Goal: Task Accomplishment & Management: Use online tool/utility

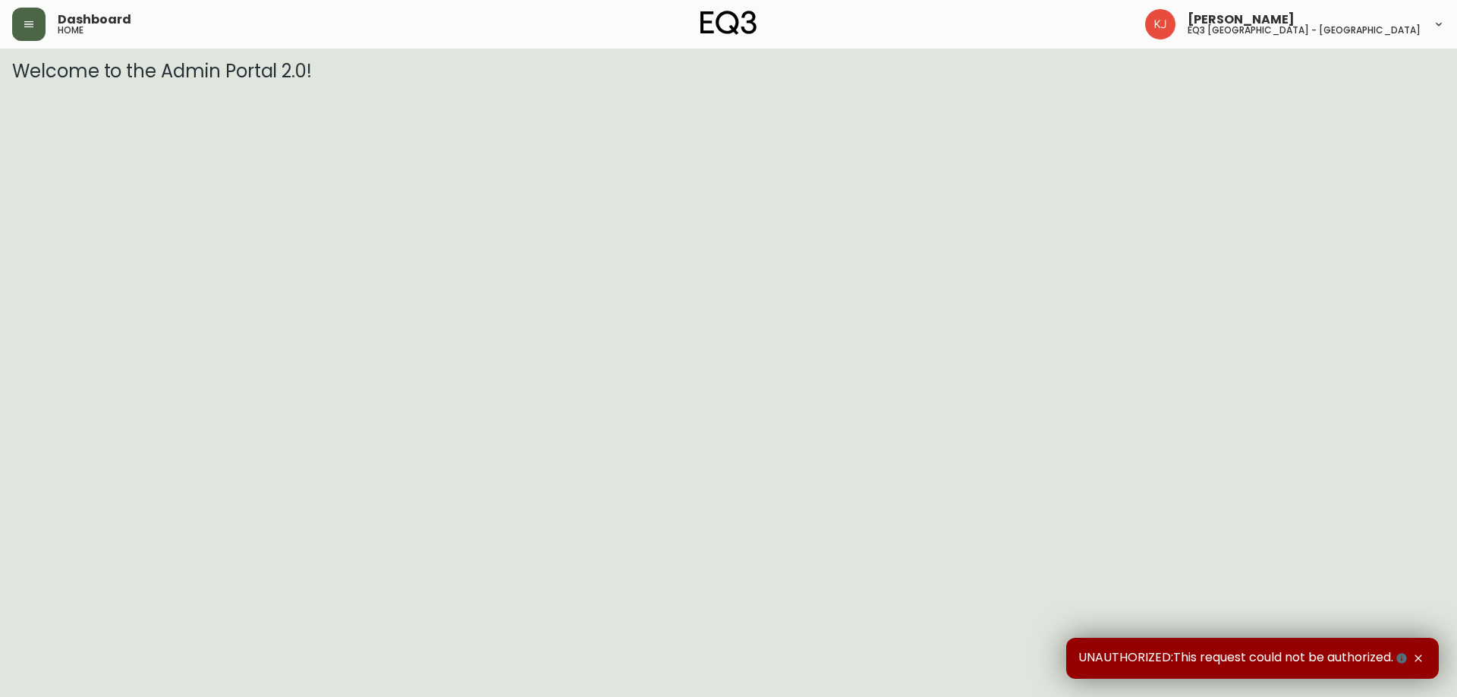
click at [41, 16] on button "button" at bounding box center [28, 24] width 33 height 33
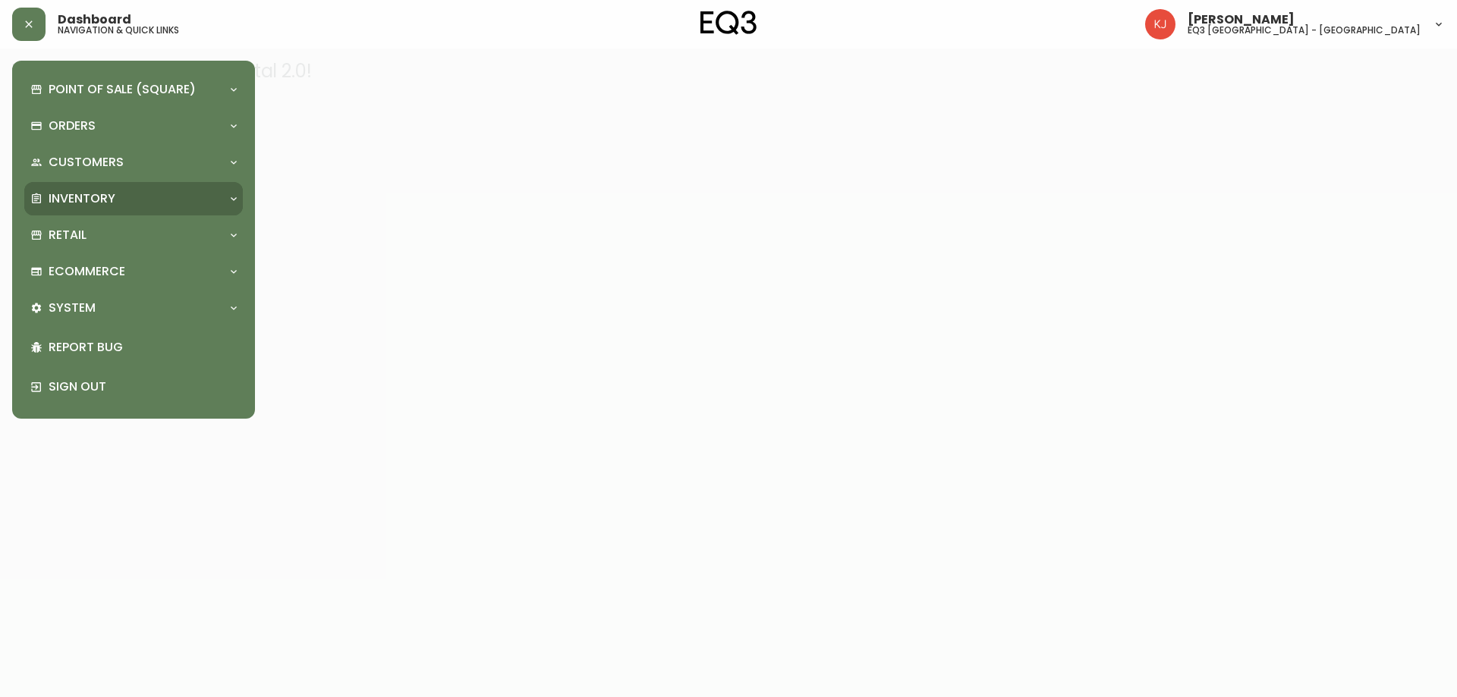
click at [141, 189] on div "Inventory" at bounding box center [133, 198] width 219 height 33
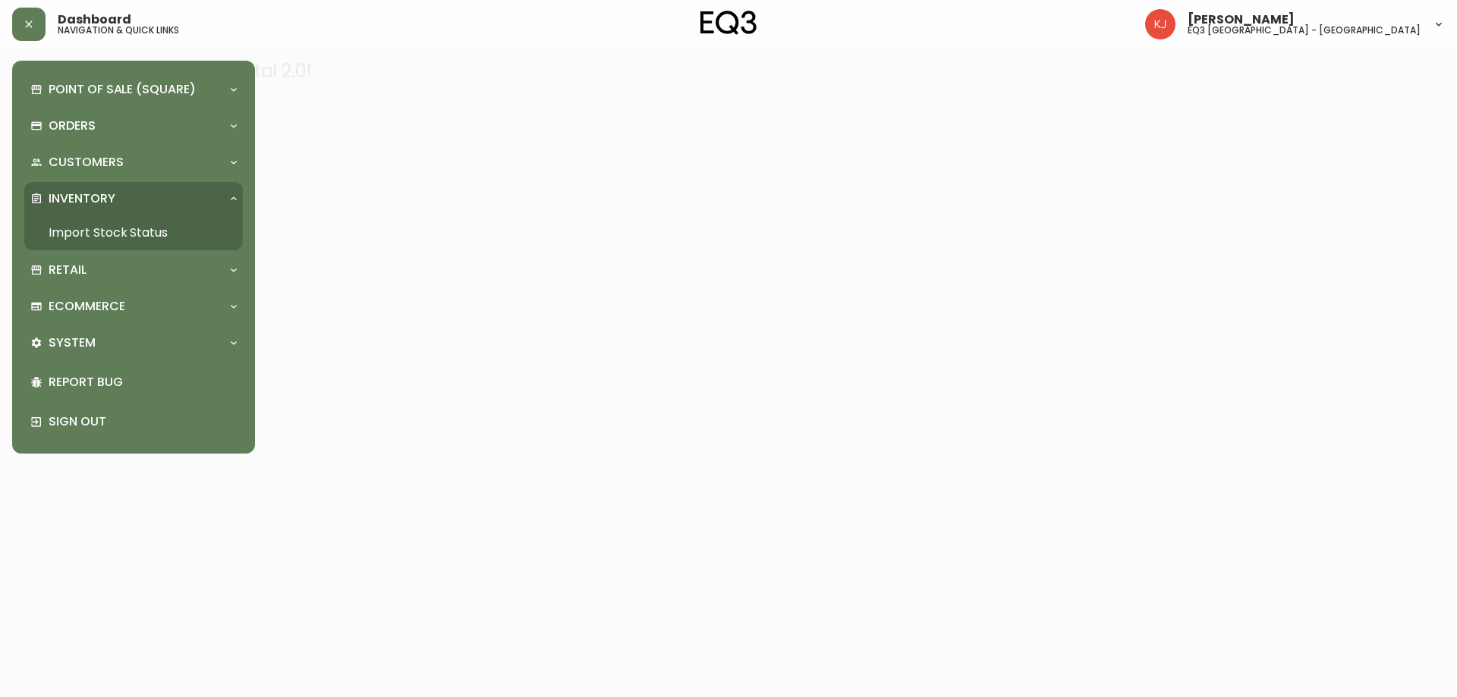
click at [134, 226] on link "Import Stock Status" at bounding box center [133, 233] width 219 height 35
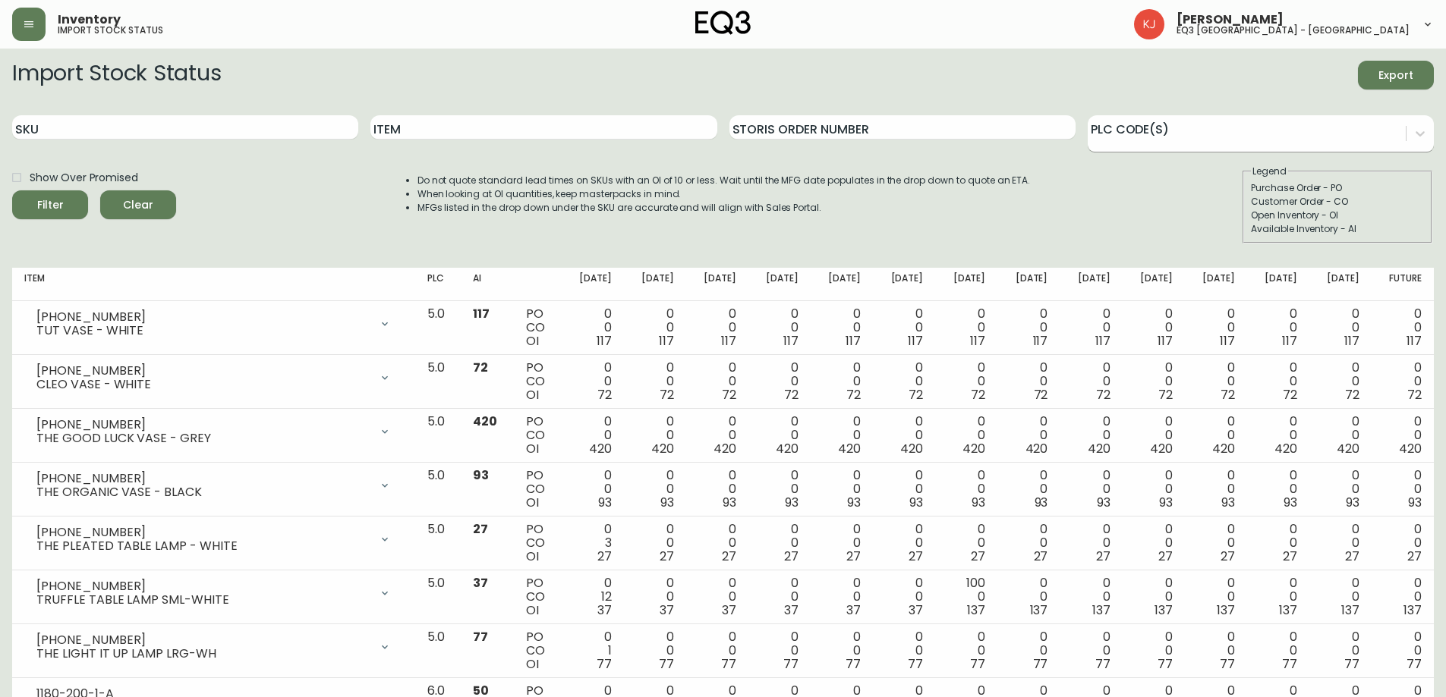
click at [1130, 129] on div at bounding box center [1246, 131] width 318 height 23
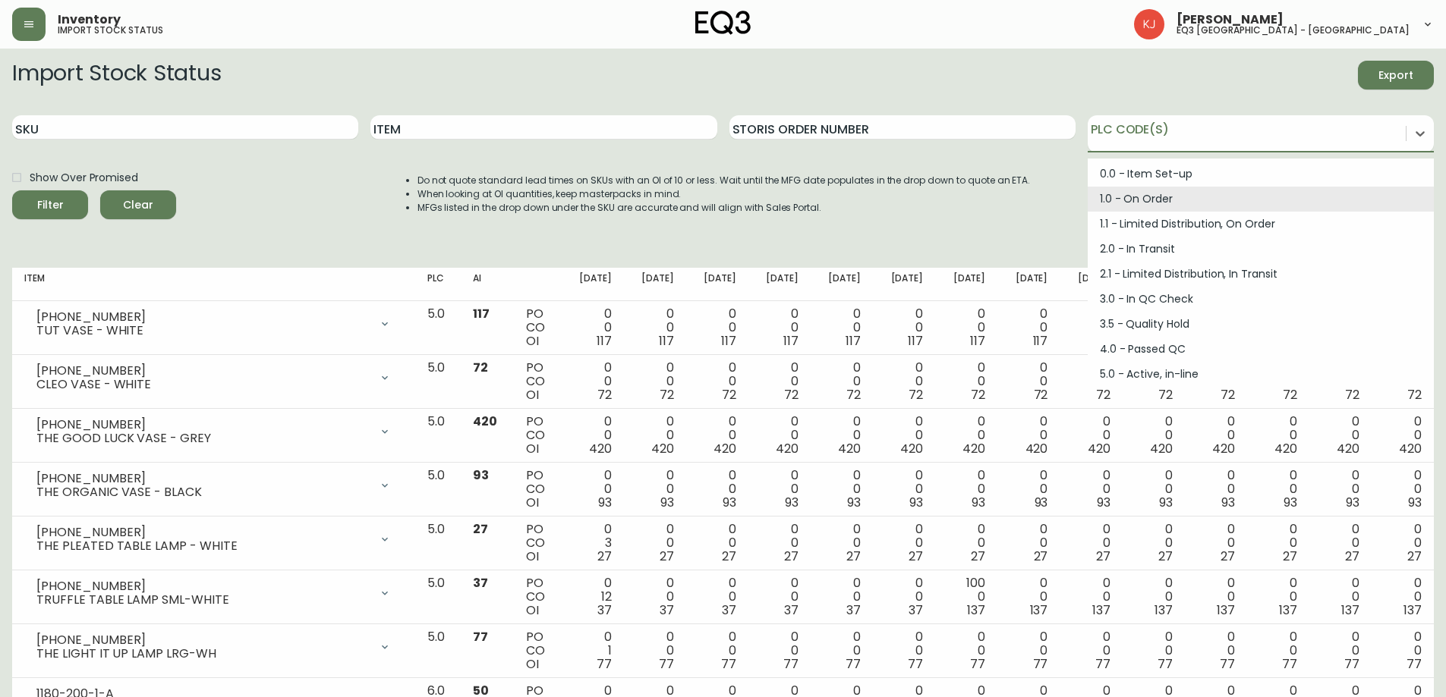
click at [1141, 199] on div "1.0 - On Order" at bounding box center [1260, 199] width 346 height 25
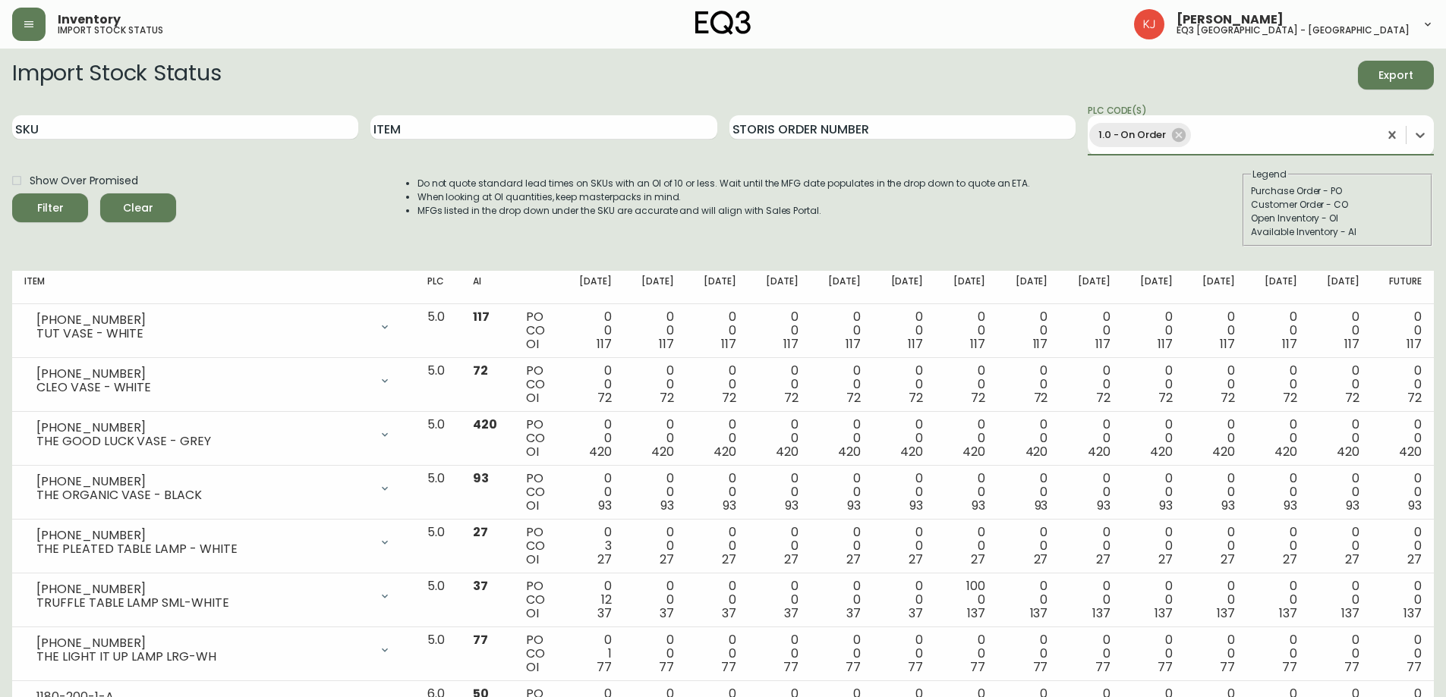
click at [12, 194] on button "Filter" at bounding box center [50, 208] width 76 height 29
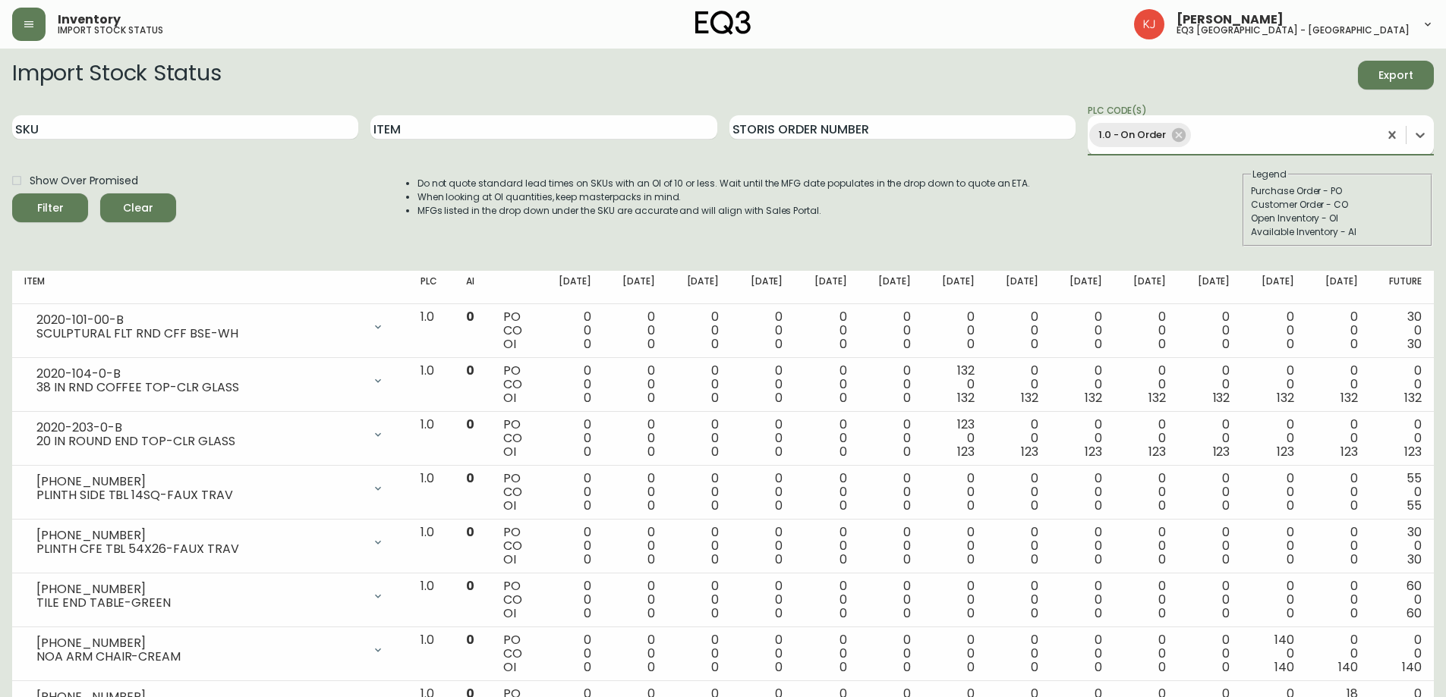
click at [1165, 131] on span "1.0 - On Order" at bounding box center [1132, 135] width 86 height 17
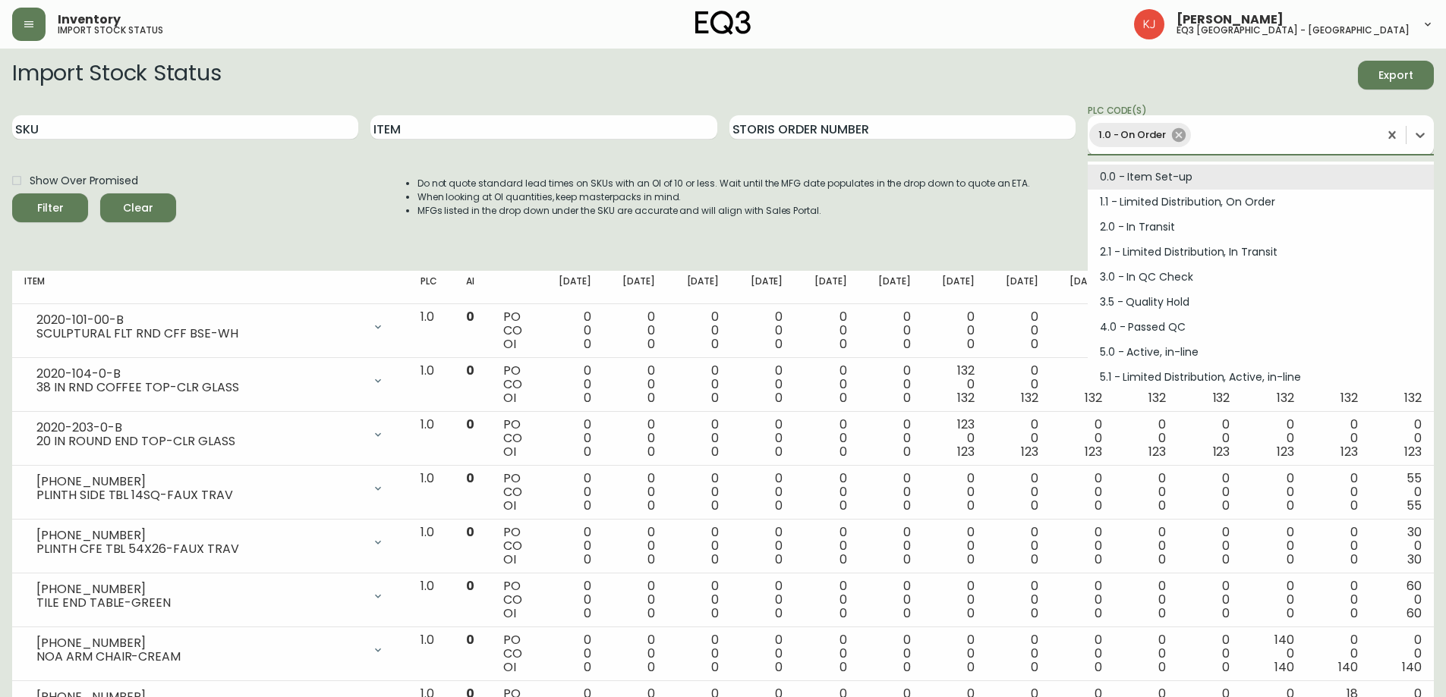
click at [1175, 131] on icon at bounding box center [1179, 135] width 14 height 14
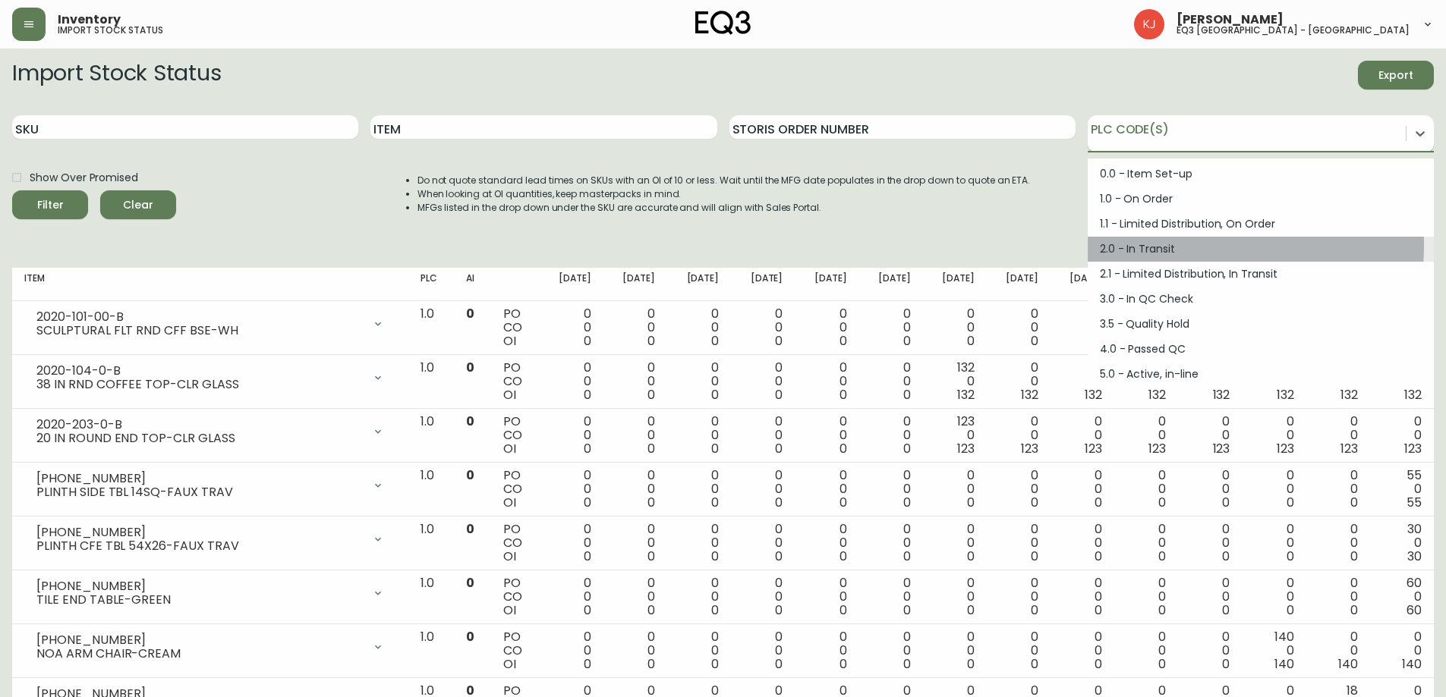
click at [1134, 244] on div "2.0 - In Transit" at bounding box center [1260, 249] width 346 height 25
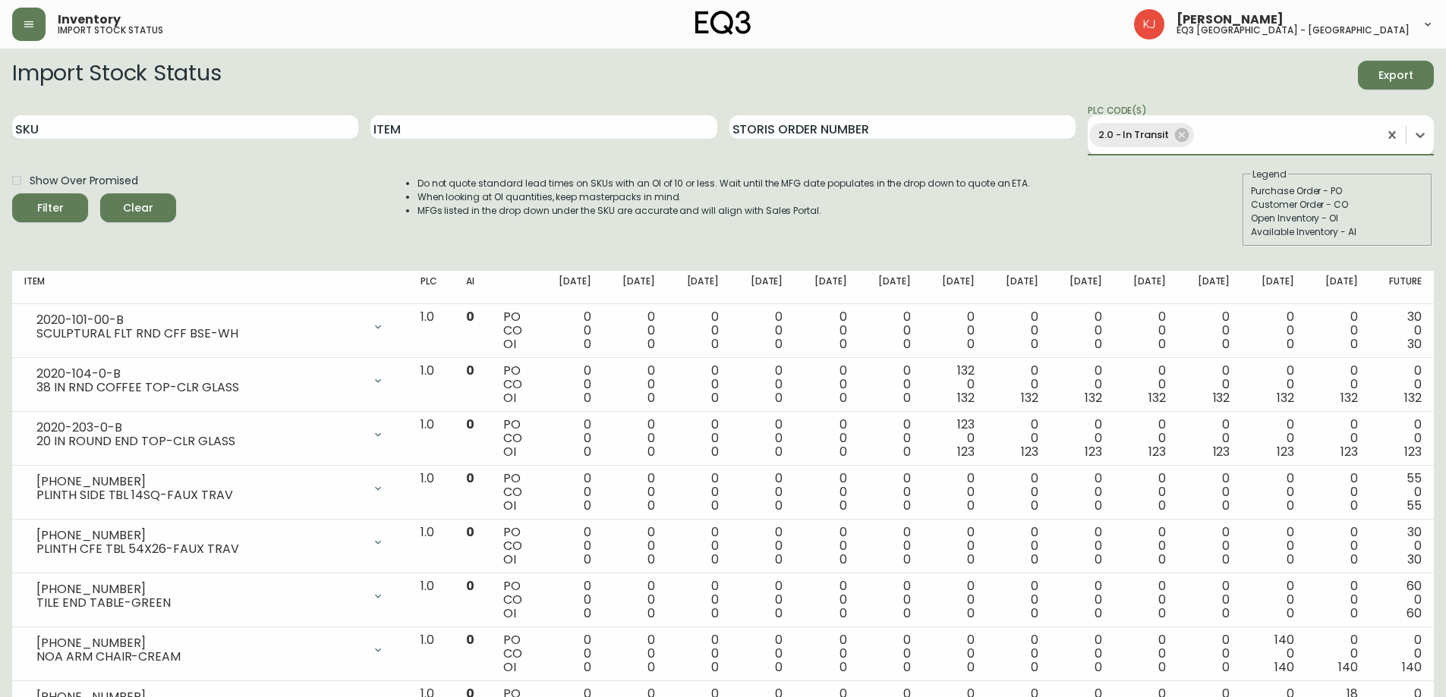
click at [12, 194] on button "Filter" at bounding box center [50, 208] width 76 height 29
click at [1175, 136] on icon at bounding box center [1181, 135] width 17 height 17
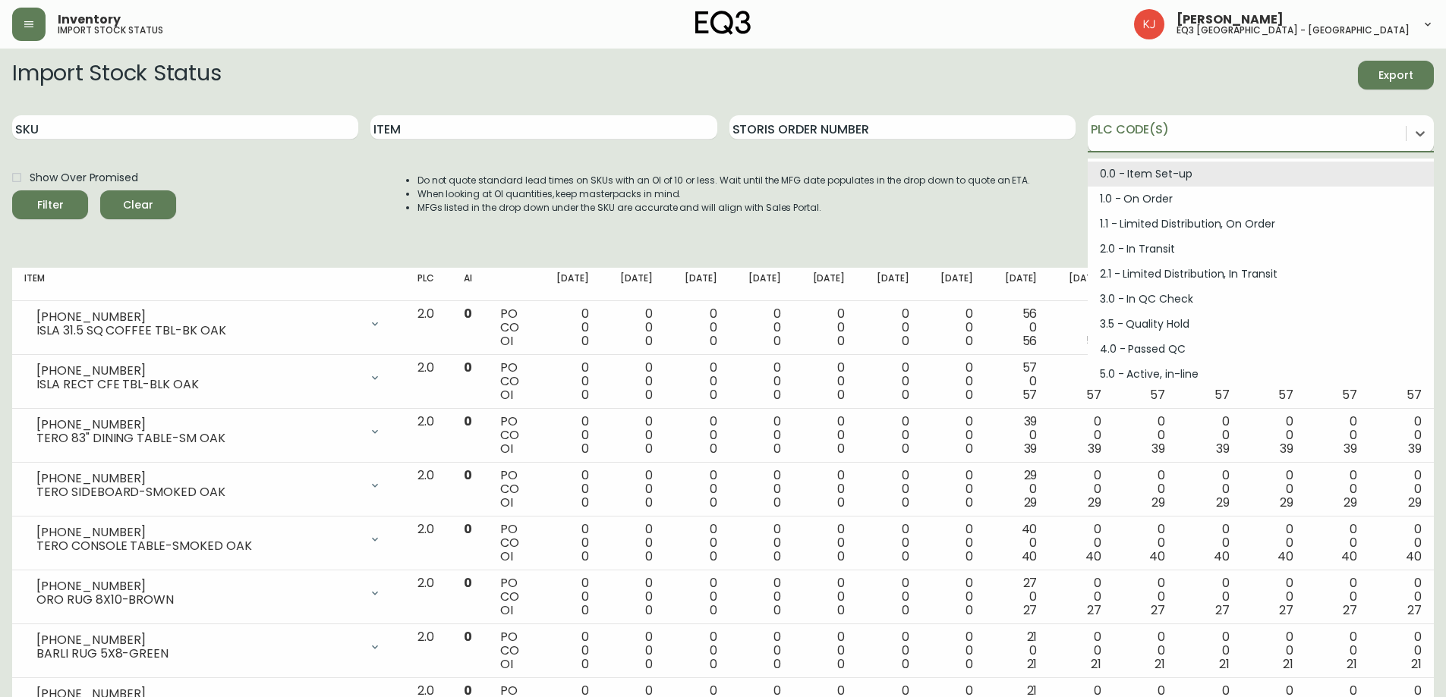
click at [1175, 136] on div at bounding box center [1246, 131] width 318 height 23
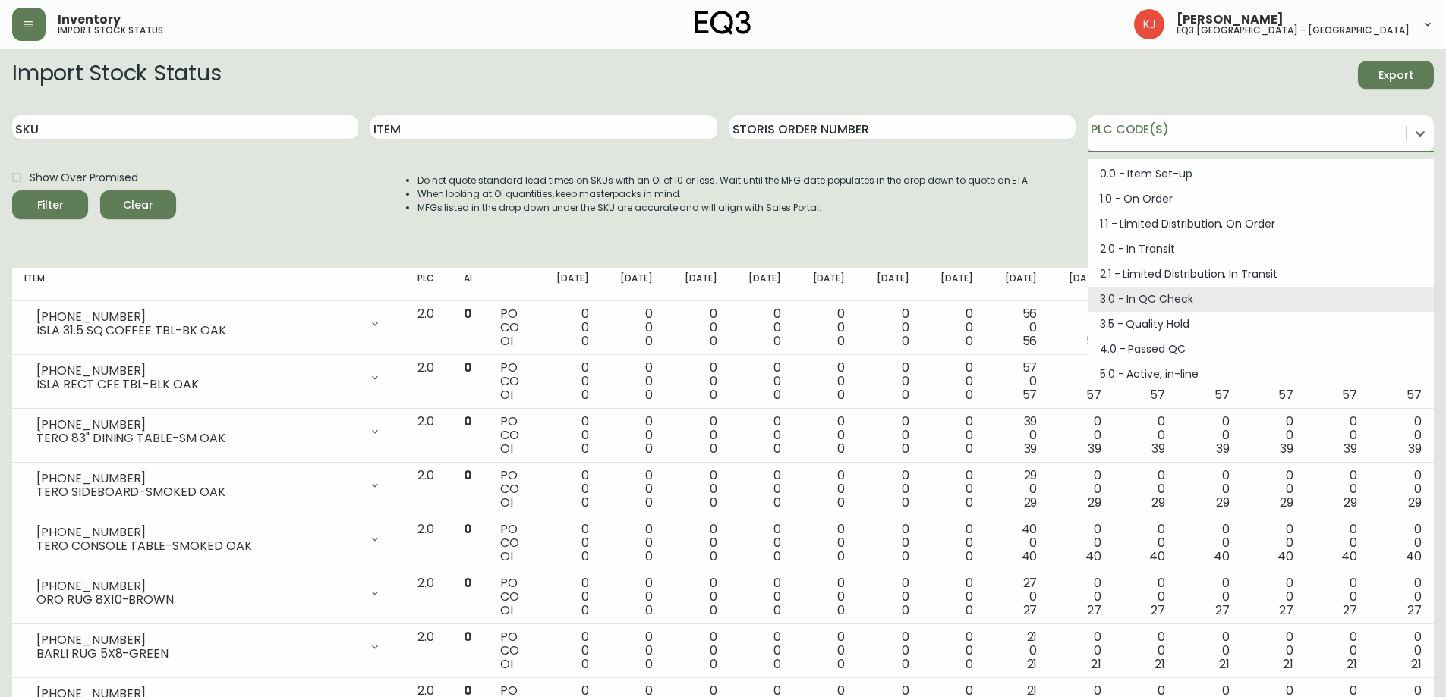
click at [1143, 296] on div "3.0 - In QC Check" at bounding box center [1260, 299] width 346 height 25
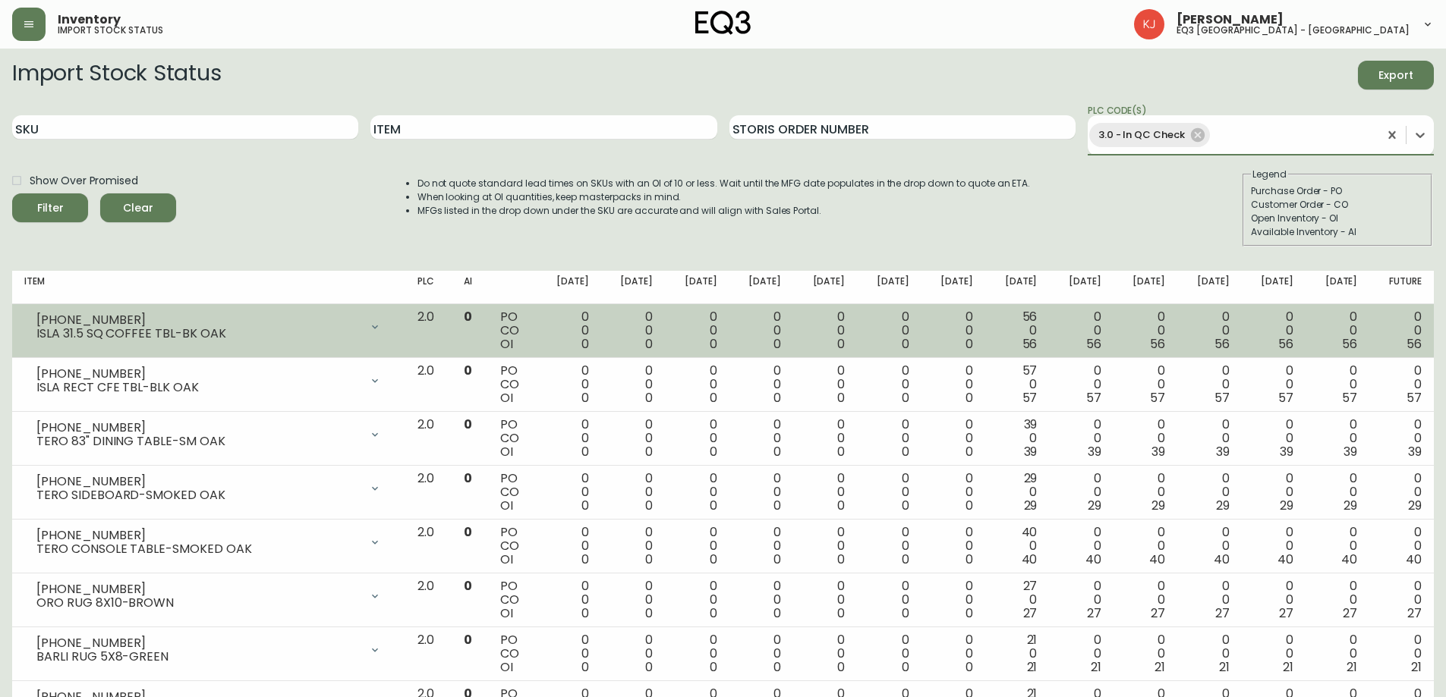
click at [12, 194] on button "Filter" at bounding box center [50, 208] width 76 height 29
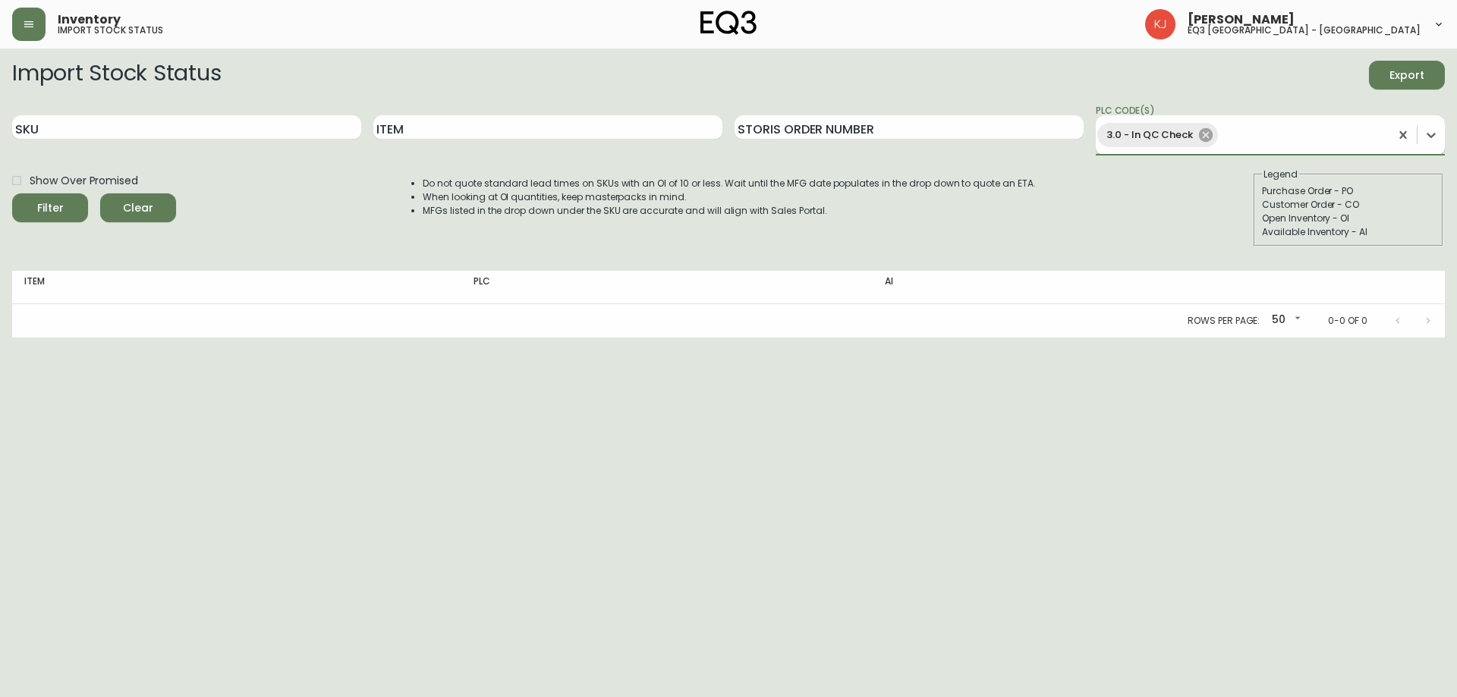
click at [1211, 131] on icon at bounding box center [1205, 135] width 17 height 17
click at [1211, 131] on div at bounding box center [1256, 131] width 321 height 23
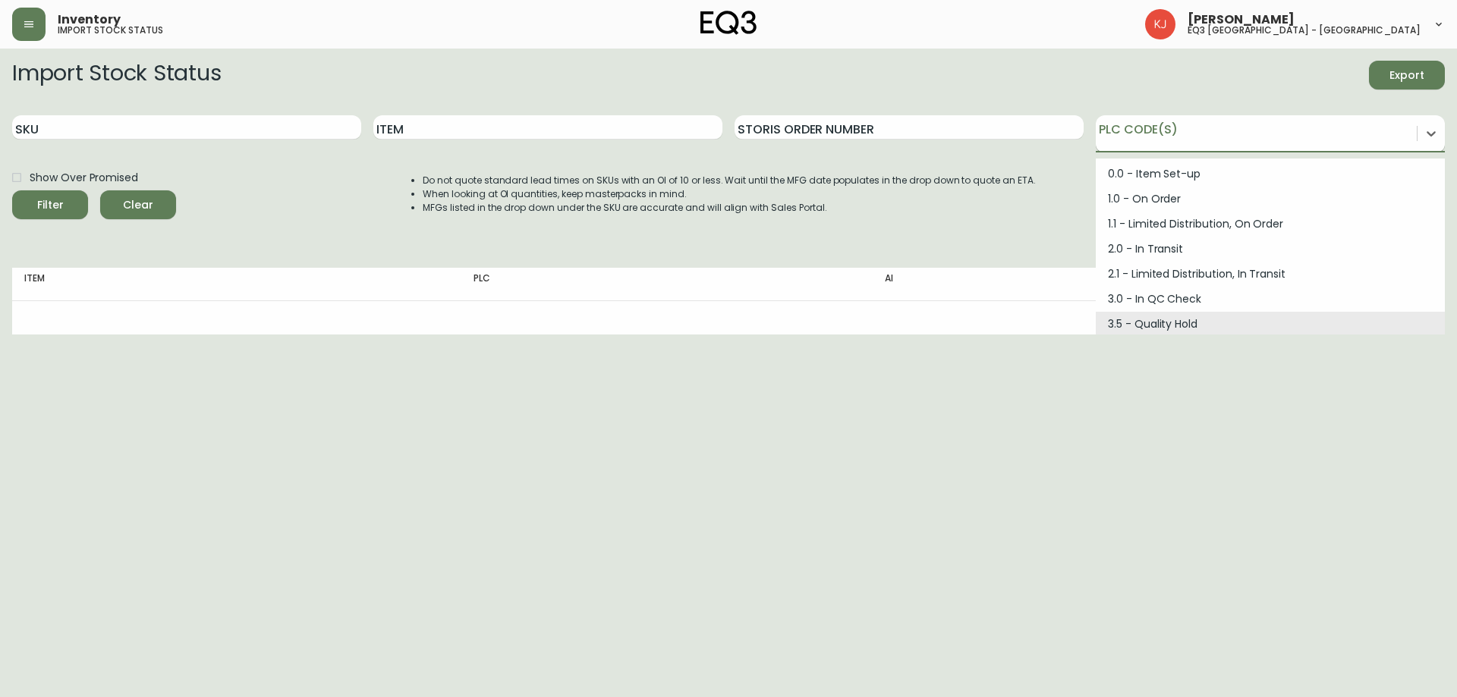
click at [1169, 325] on div "3.5 - Quality Hold" at bounding box center [1270, 324] width 349 height 25
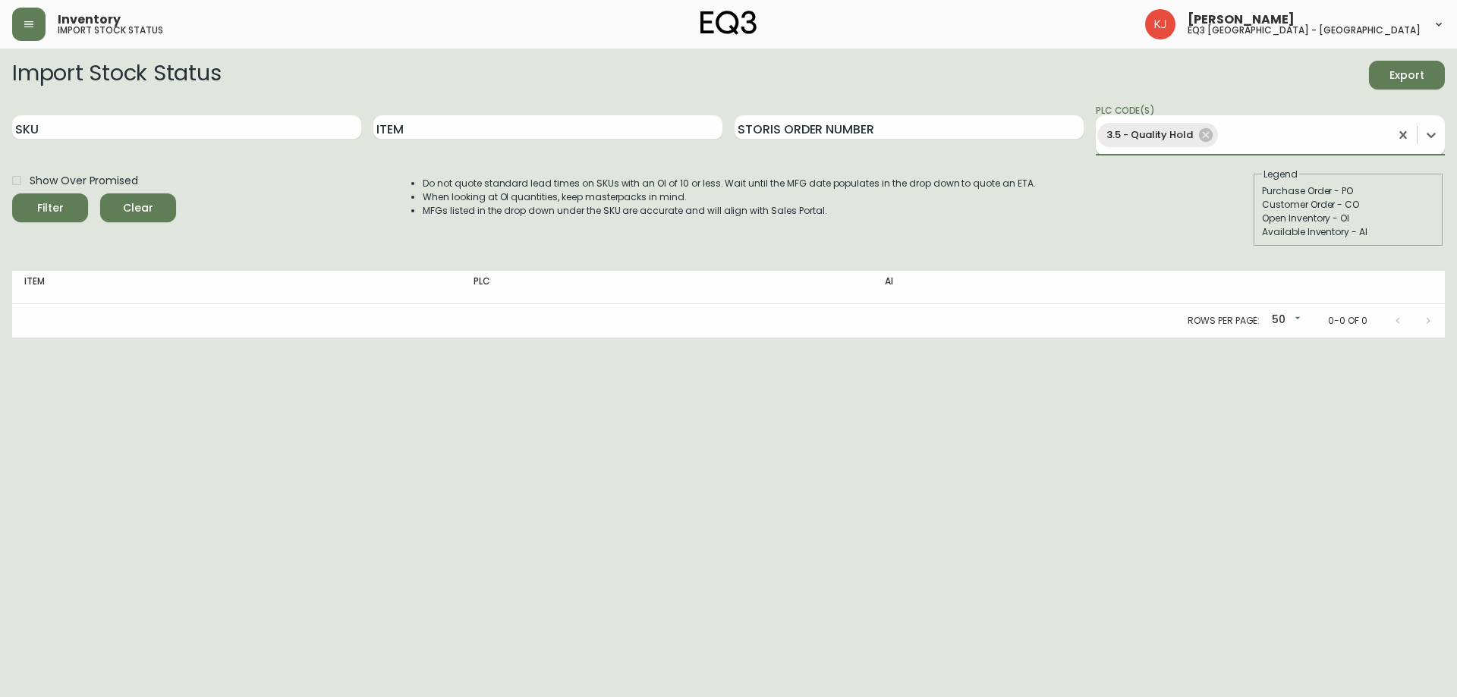
click at [12, 194] on button "Filter" at bounding box center [50, 208] width 76 height 29
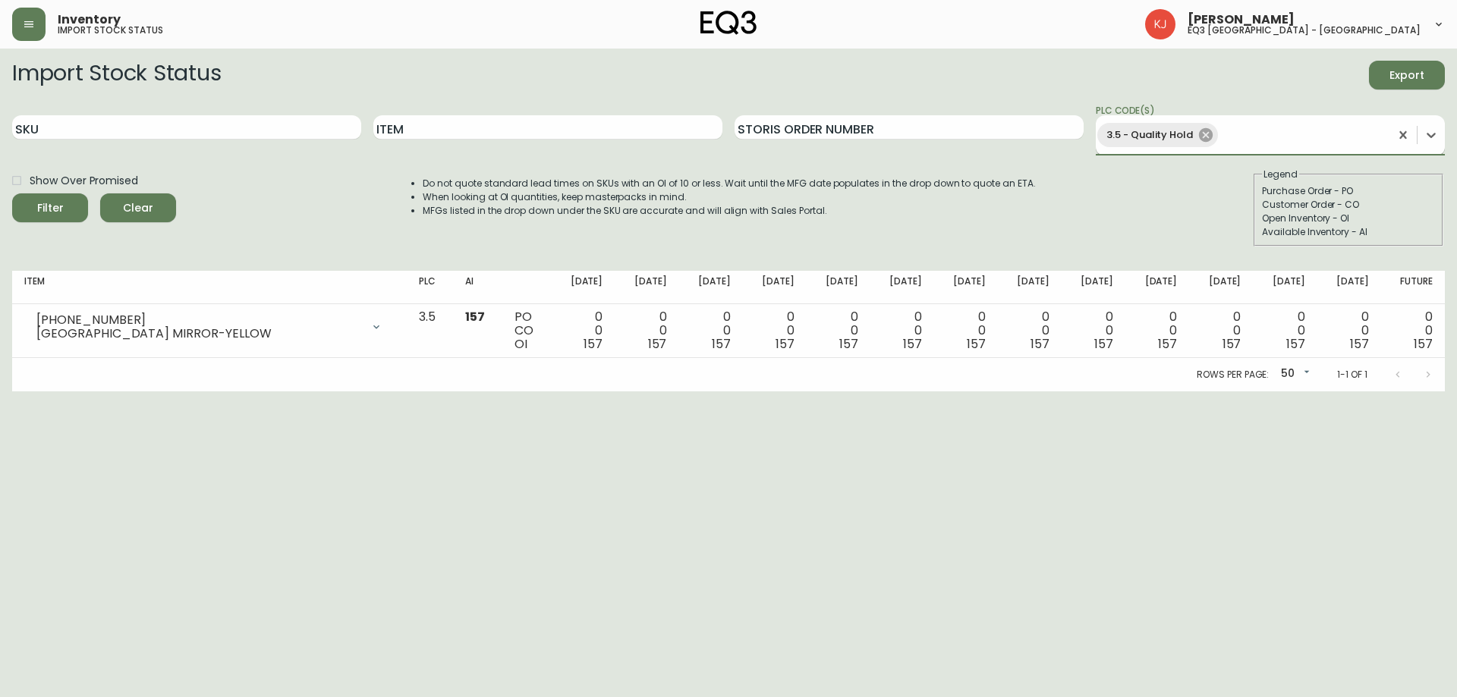
click at [1202, 138] on icon at bounding box center [1205, 135] width 17 height 17
click at [1204, 137] on div at bounding box center [1256, 131] width 321 height 23
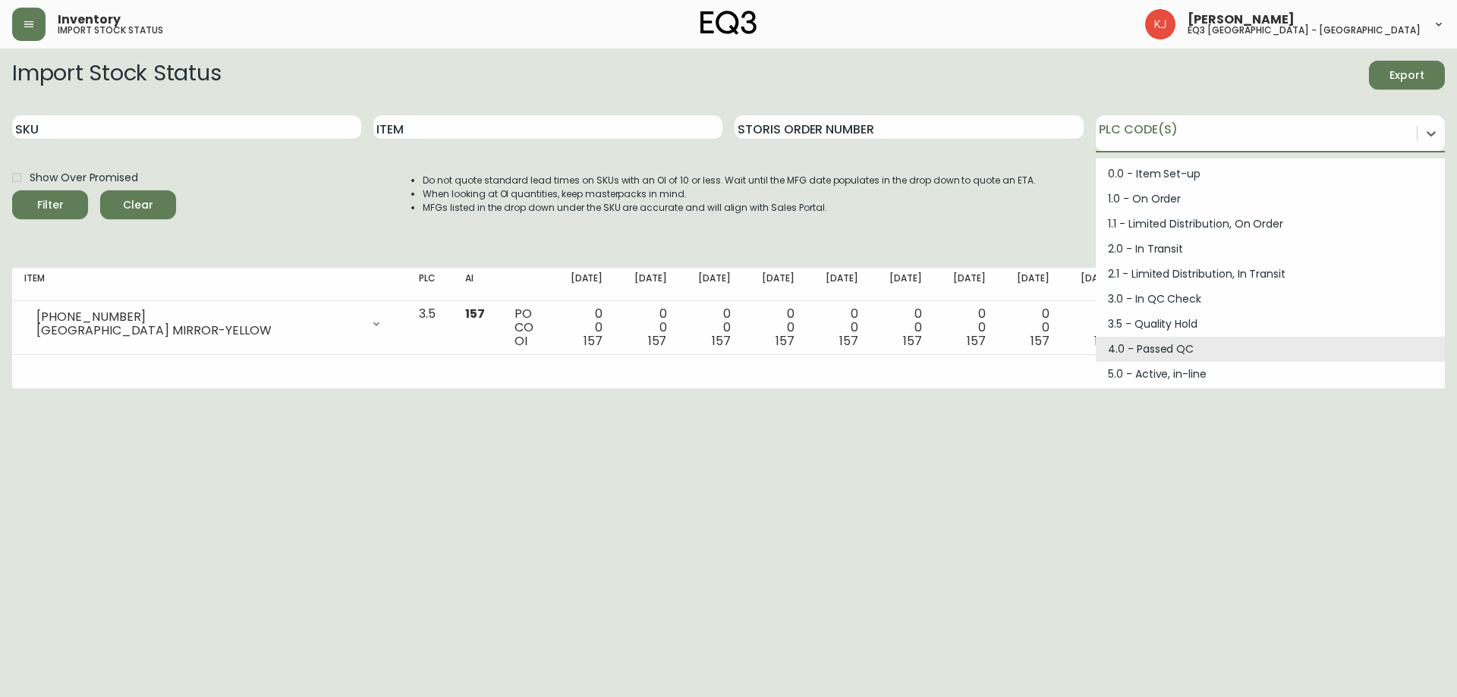
click at [1172, 347] on div "4.0 - Passed QC" at bounding box center [1270, 349] width 349 height 25
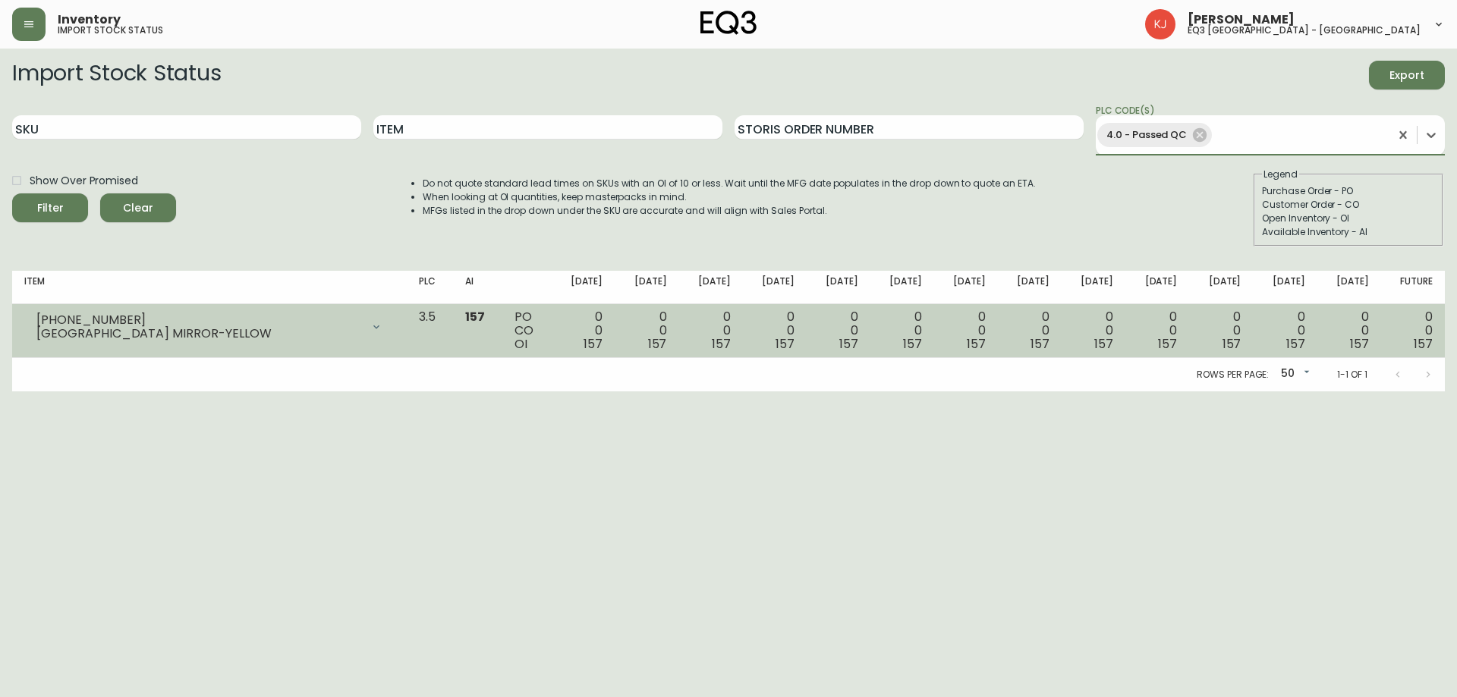
click at [12, 194] on button "Filter" at bounding box center [50, 208] width 76 height 29
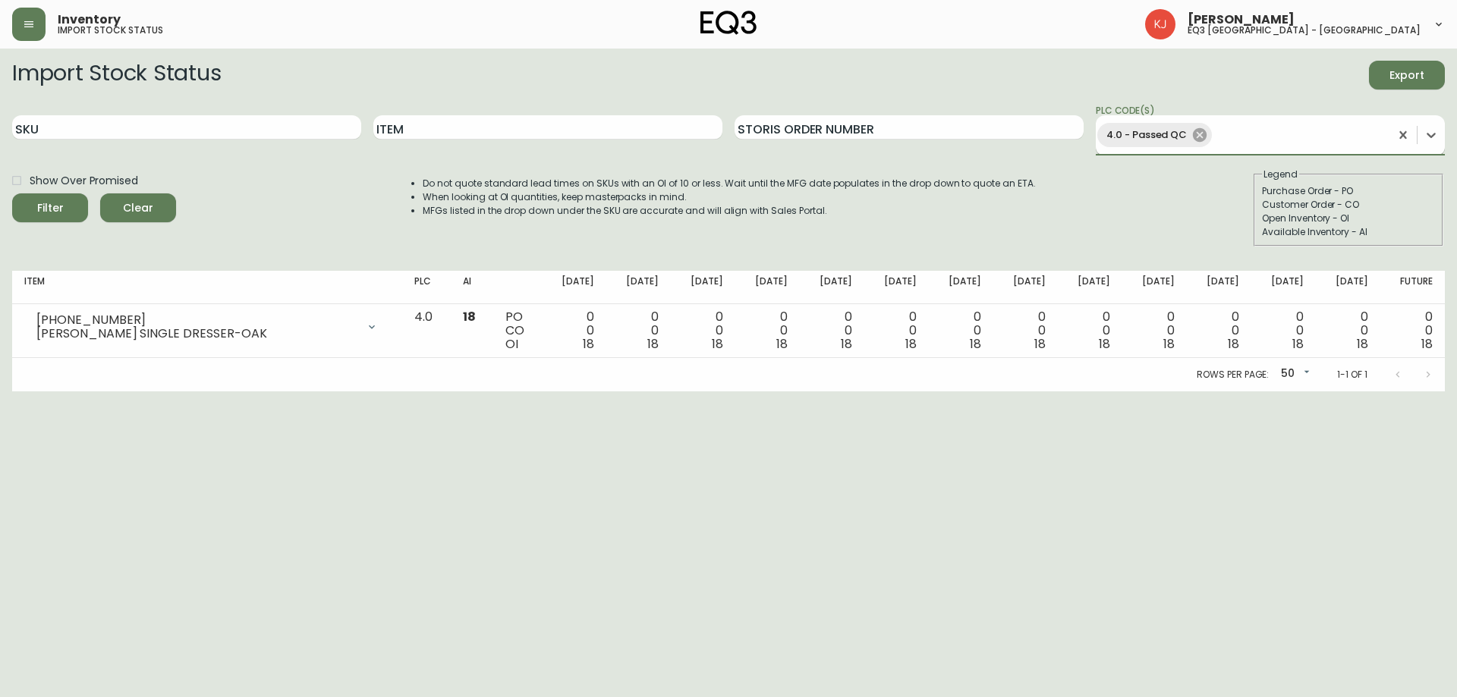
click at [1194, 127] on icon at bounding box center [1199, 135] width 17 height 17
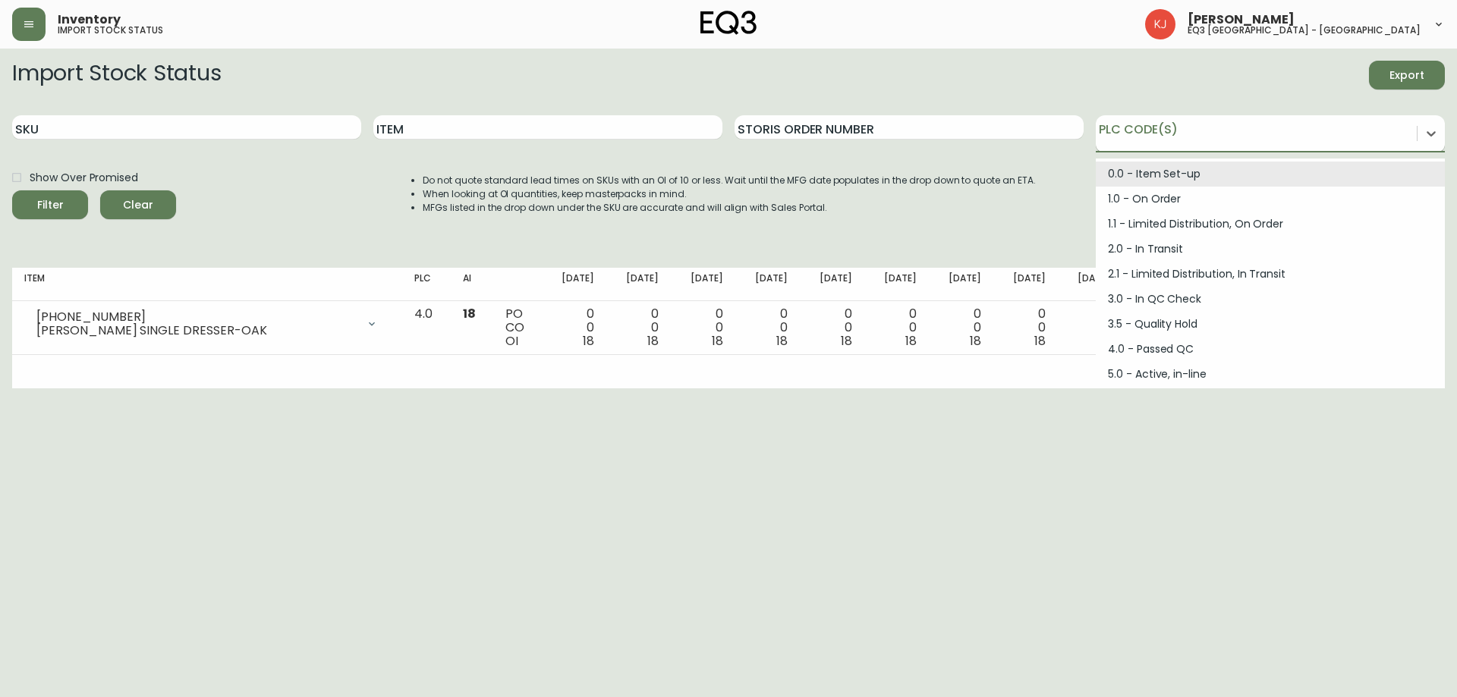
click at [1192, 128] on div at bounding box center [1256, 131] width 321 height 23
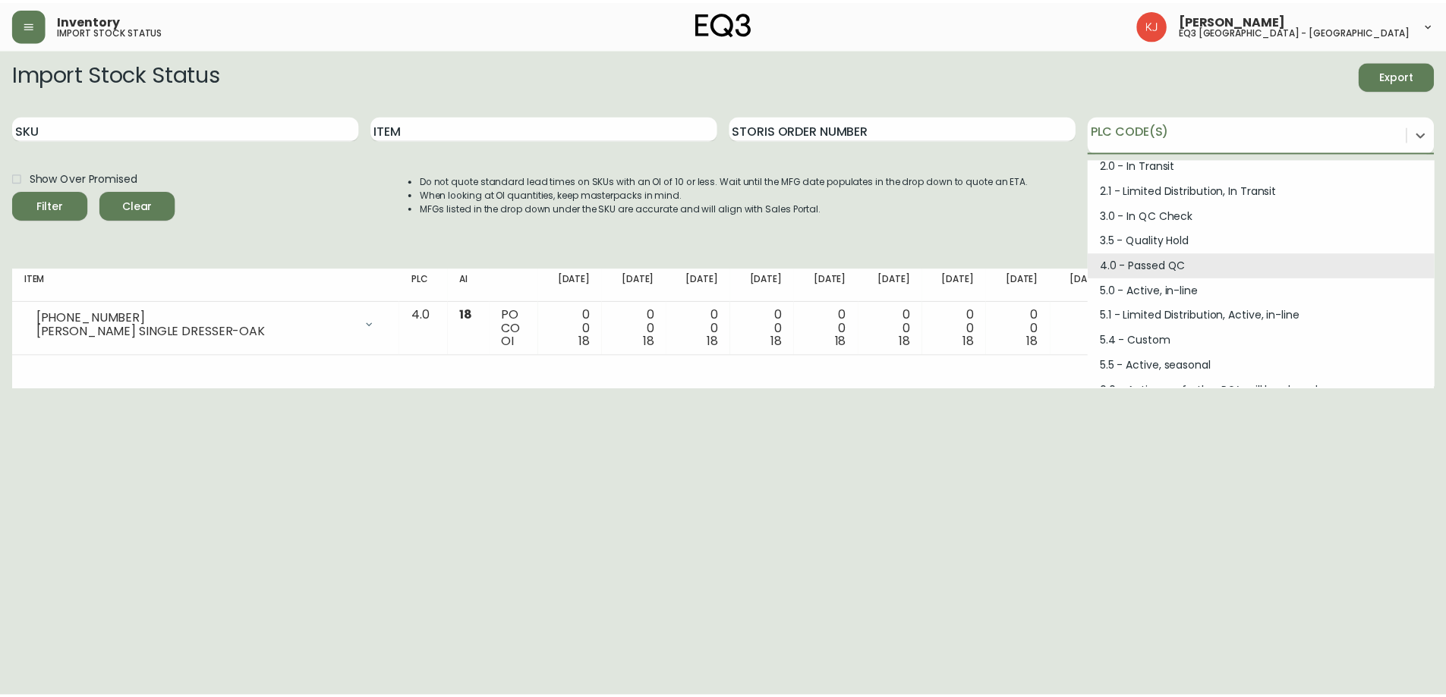
scroll to position [152, 0]
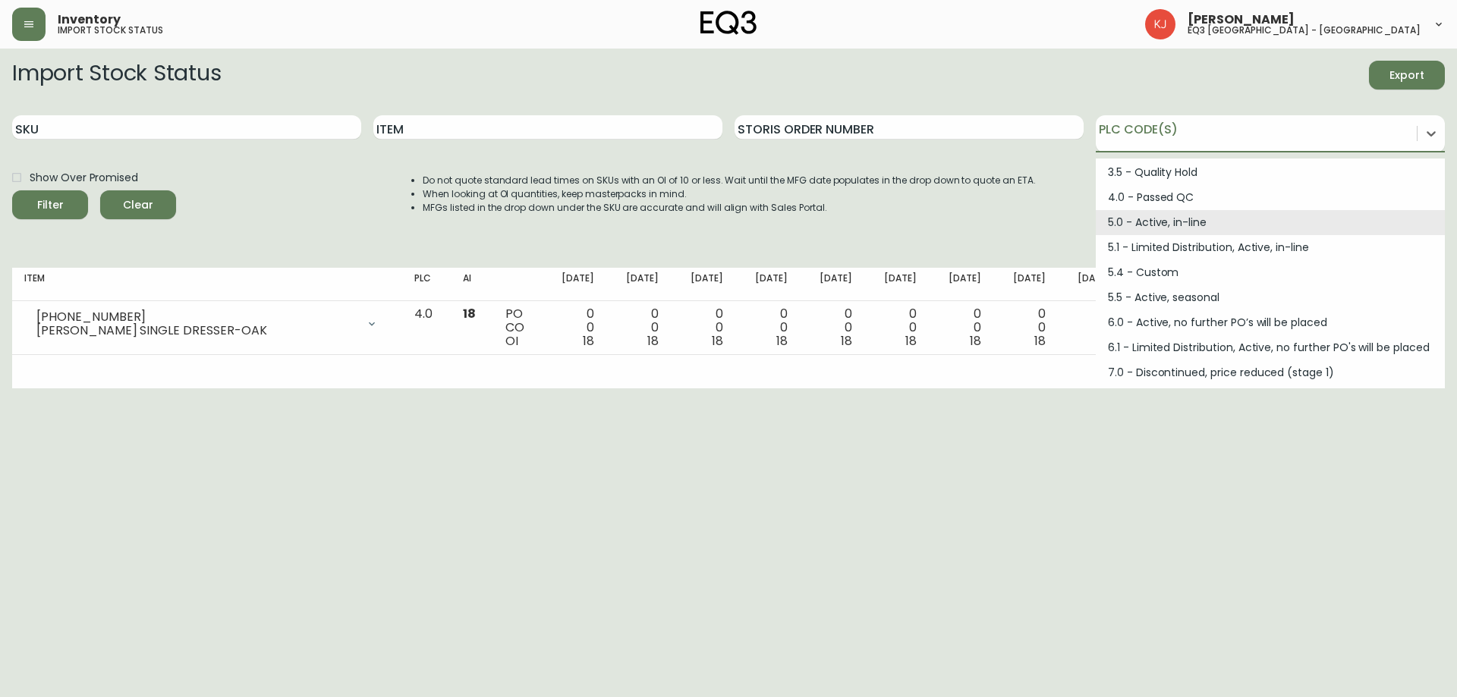
click at [1189, 225] on div "5.0 - Active, in-line" at bounding box center [1270, 222] width 349 height 25
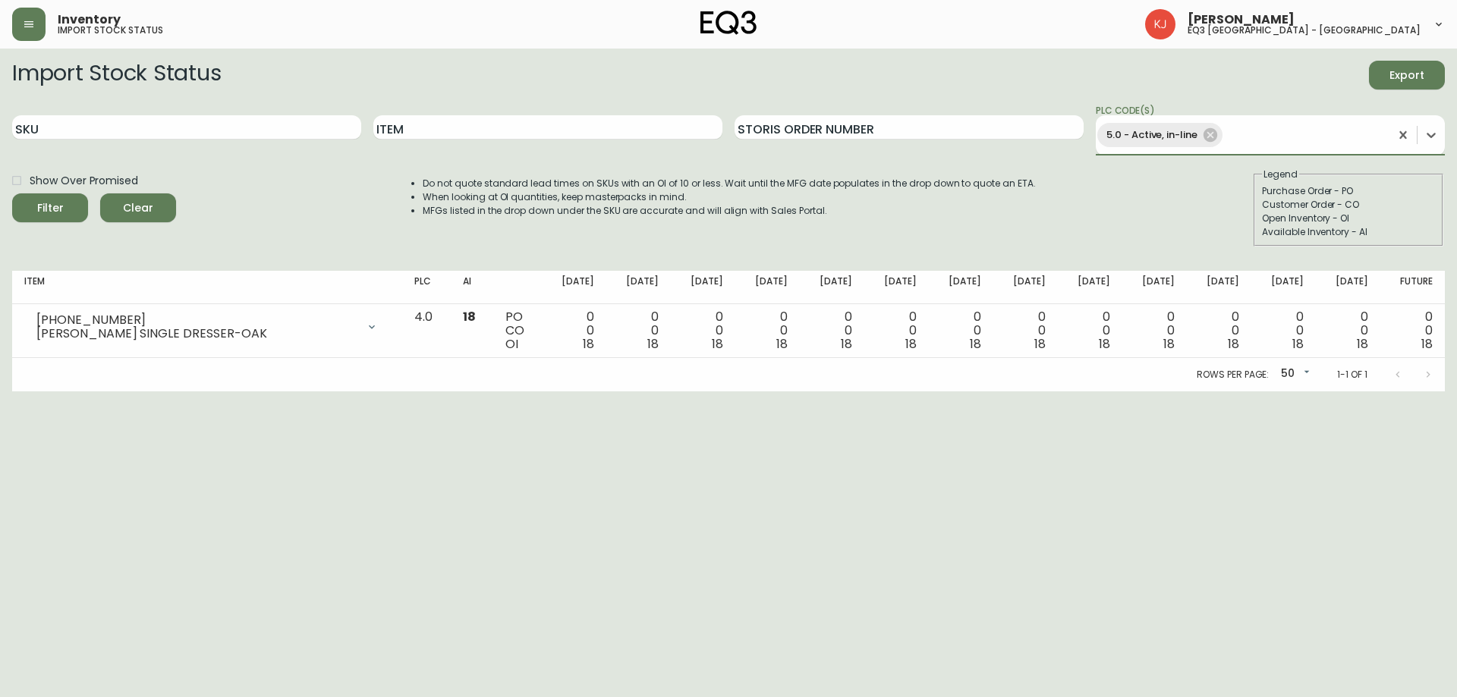
click at [12, 194] on button "Filter" at bounding box center [50, 208] width 76 height 29
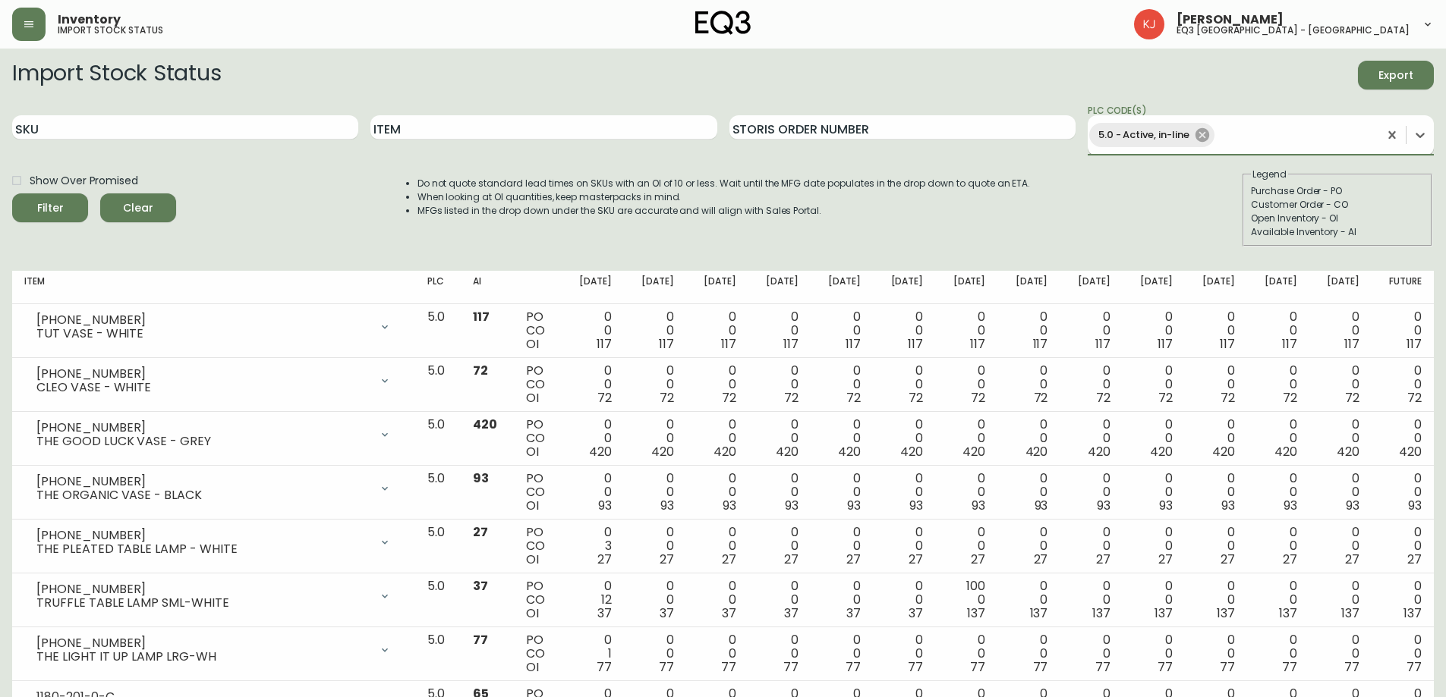
click at [1207, 137] on icon at bounding box center [1202, 135] width 14 height 14
click at [1084, 205] on div "Show Over Promised Filter Clear Do not quote standard lead times on SKUs with a…" at bounding box center [722, 204] width 1421 height 79
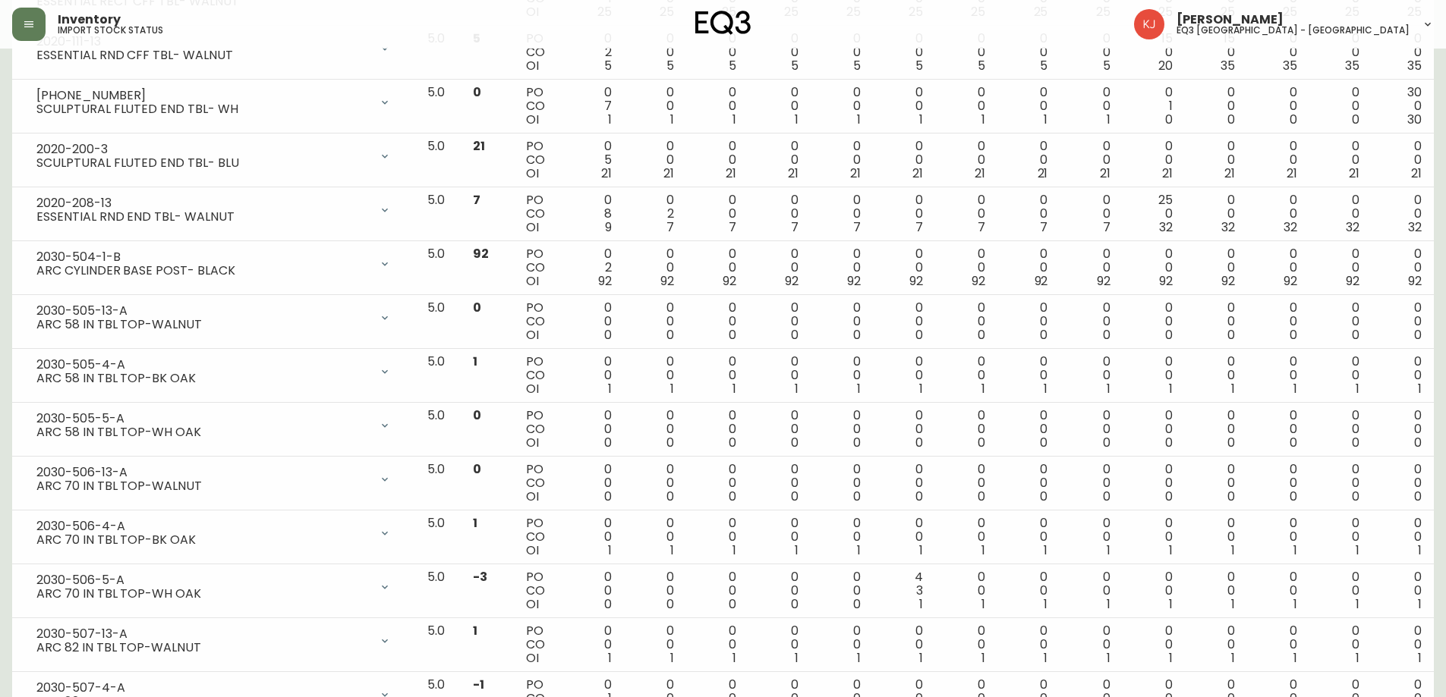
scroll to position [2331, 0]
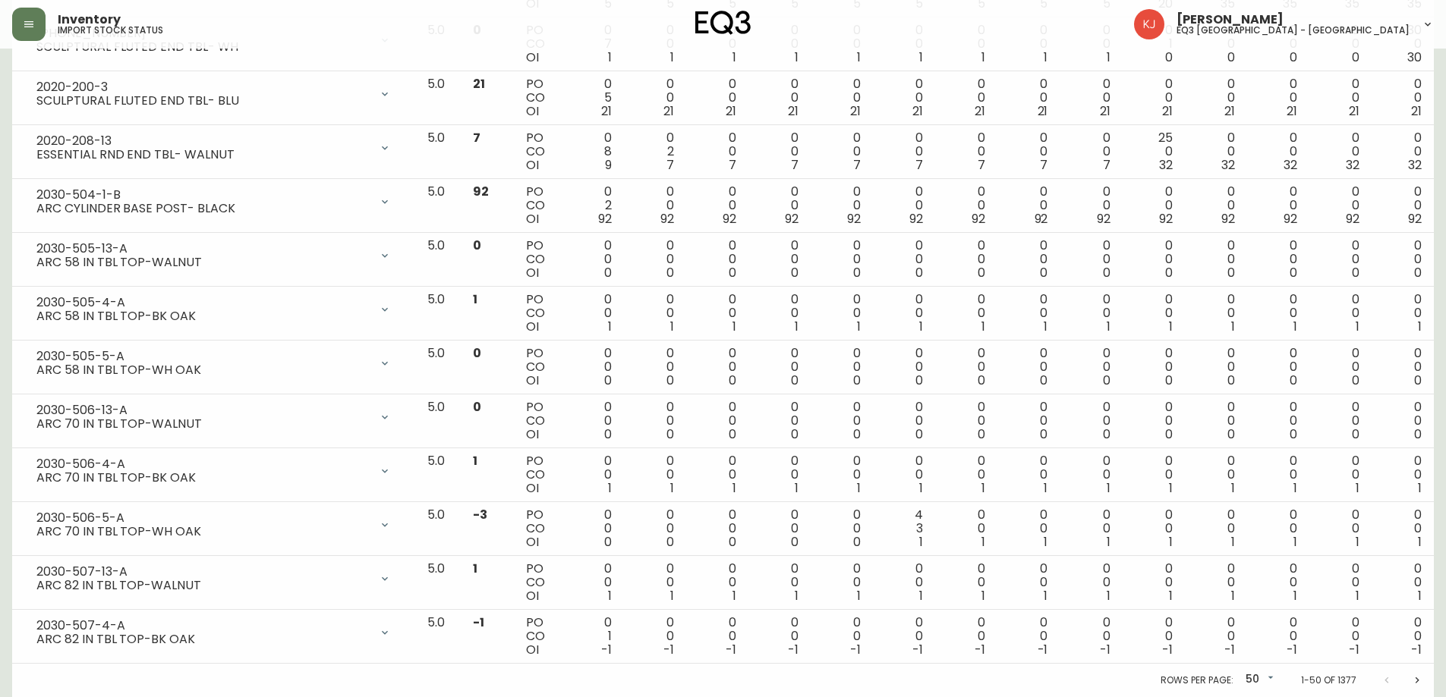
click at [1421, 679] on icon "Next page" at bounding box center [1417, 681] width 12 height 12
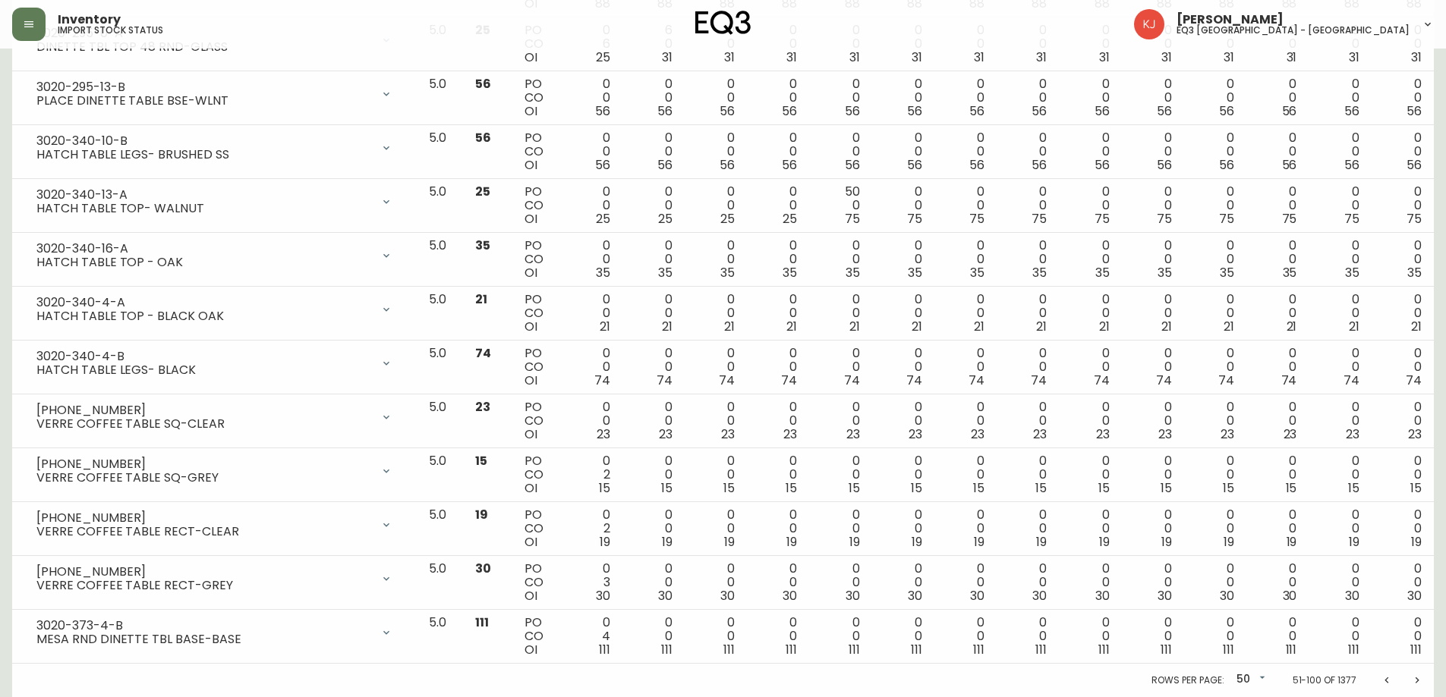
click at [1418, 677] on icon "Next page" at bounding box center [1417, 681] width 12 height 12
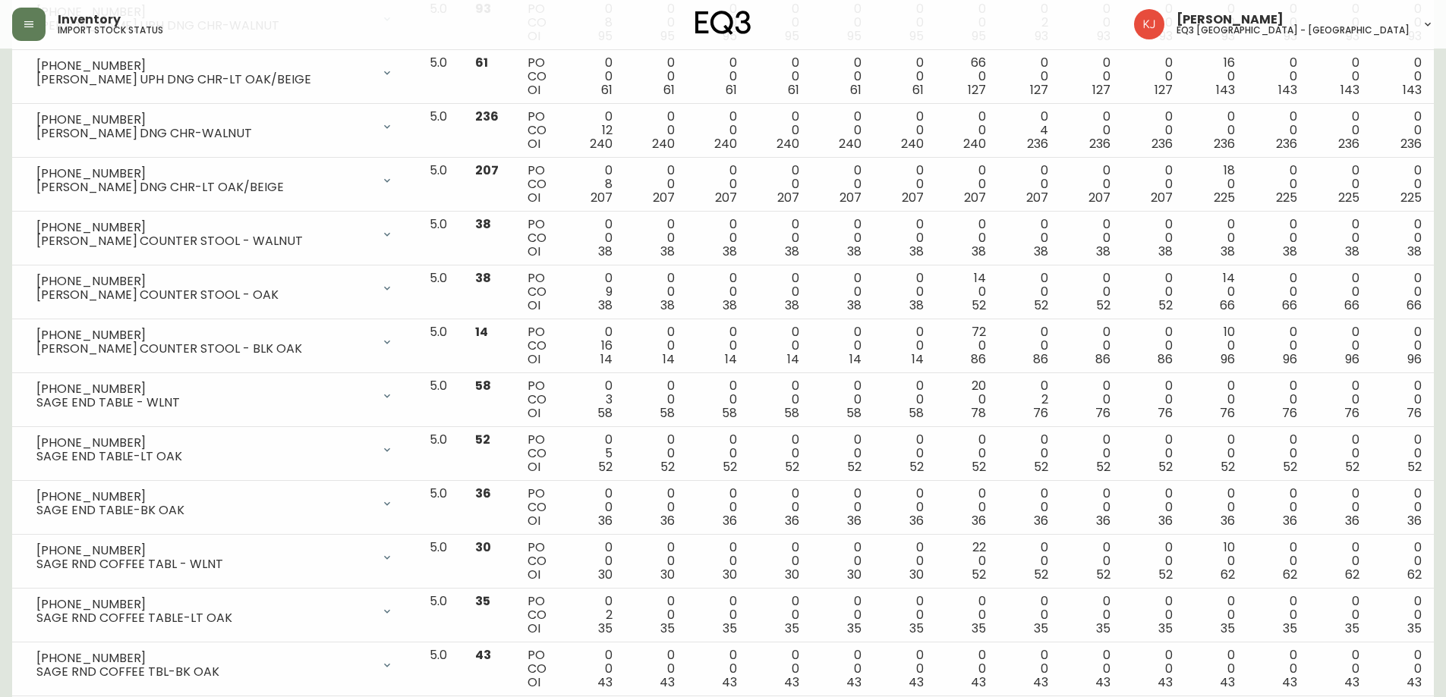
scroll to position [2049, 0]
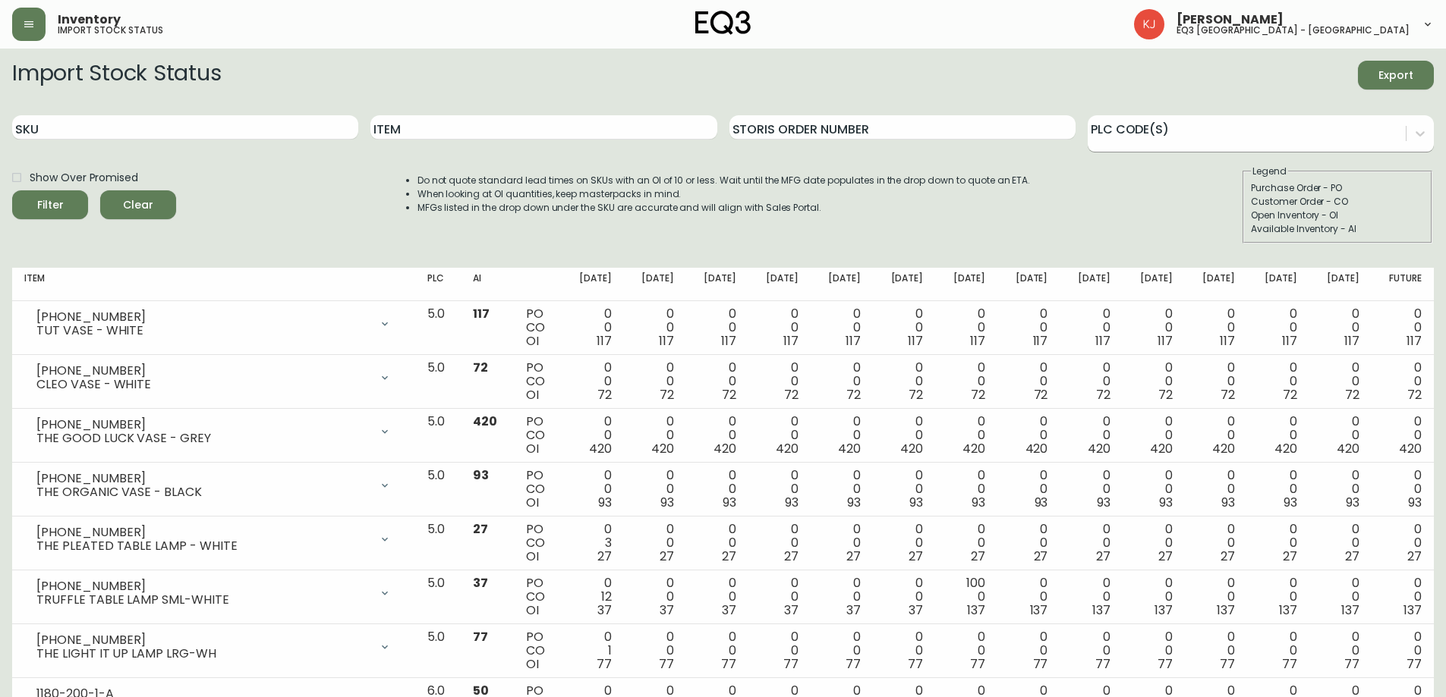
click at [1144, 136] on div at bounding box center [1246, 131] width 318 height 23
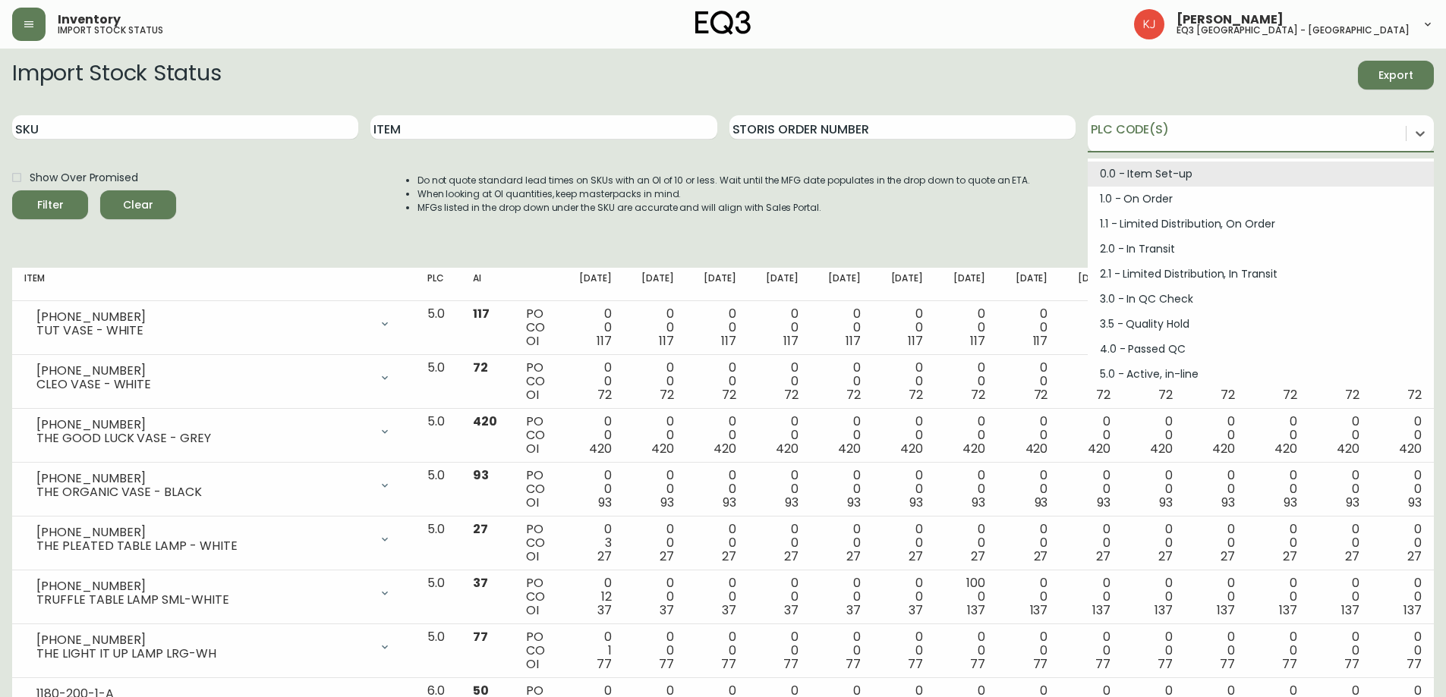
click at [1133, 169] on div "0.0 - Item Set-up" at bounding box center [1260, 174] width 346 height 25
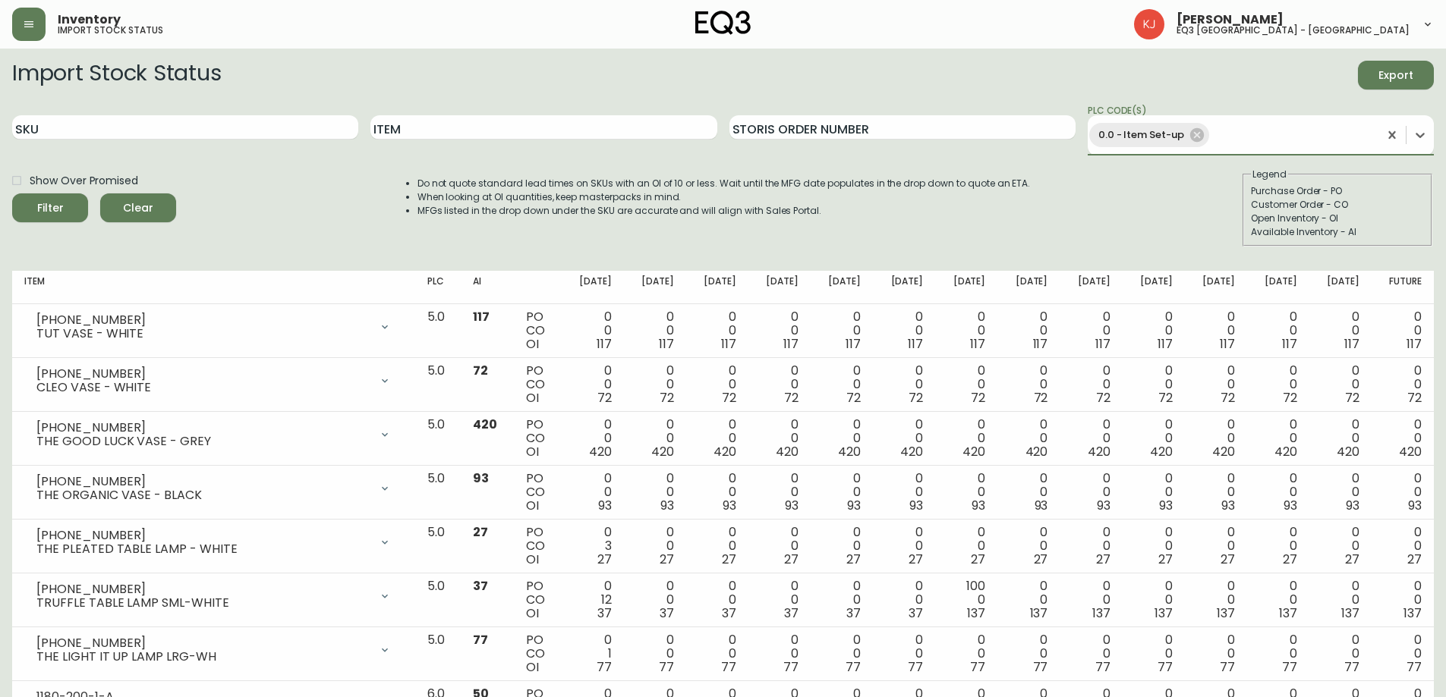
click at [12, 194] on button "Filter" at bounding box center [50, 208] width 76 height 29
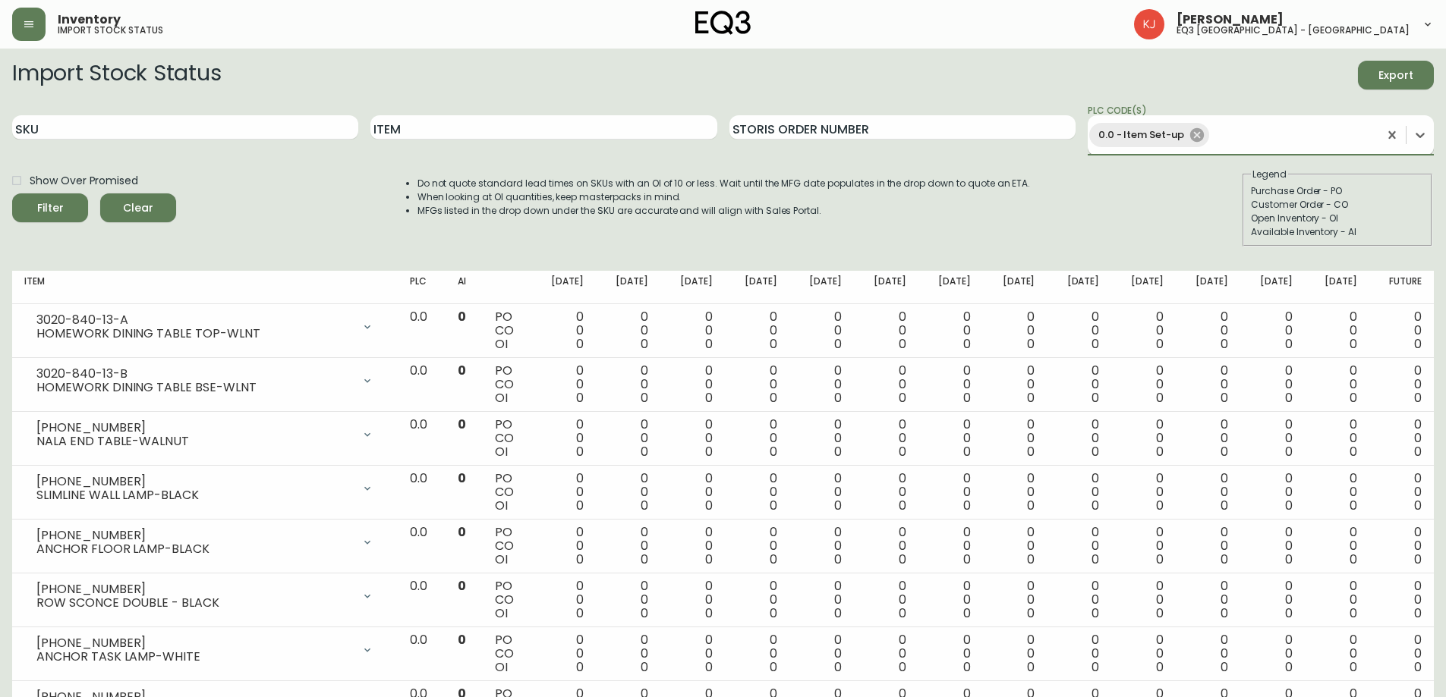
click at [1192, 135] on icon at bounding box center [1197, 135] width 14 height 14
